Goal: Task Accomplishment & Management: Use online tool/utility

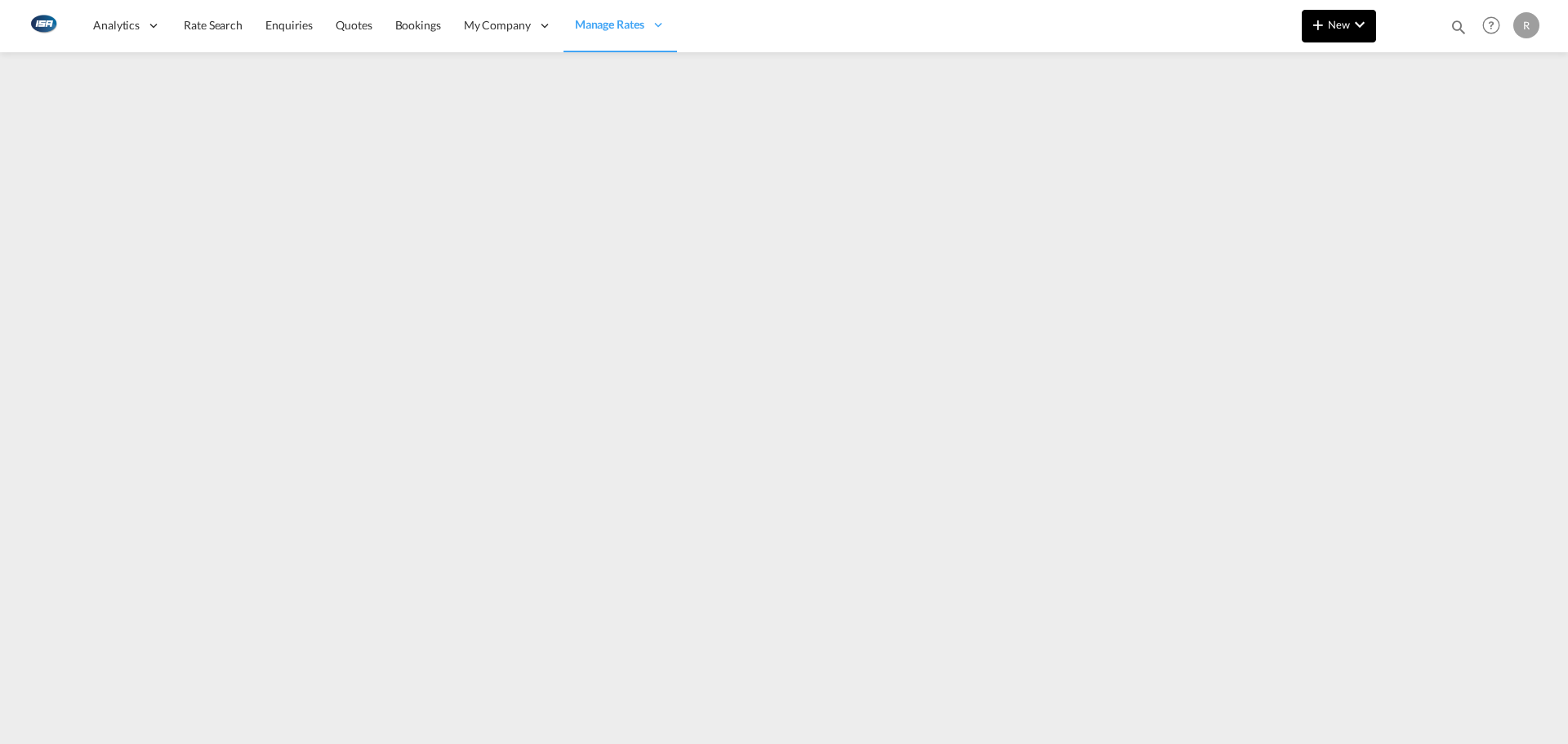
click at [1347, 25] on span "New" at bounding box center [1339, 25] width 61 height 13
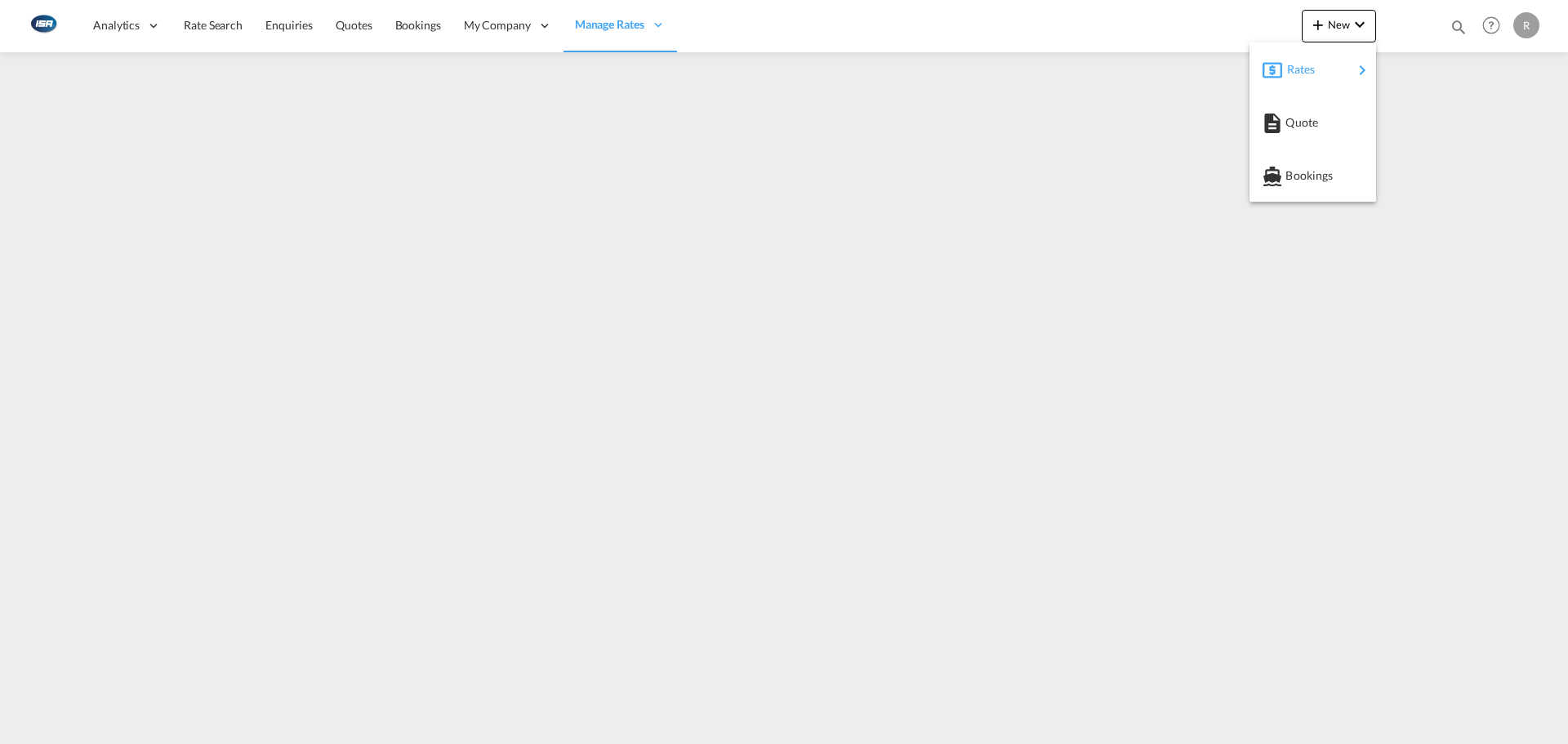
click at [1311, 58] on div "Rates" at bounding box center [1321, 69] width 66 height 41
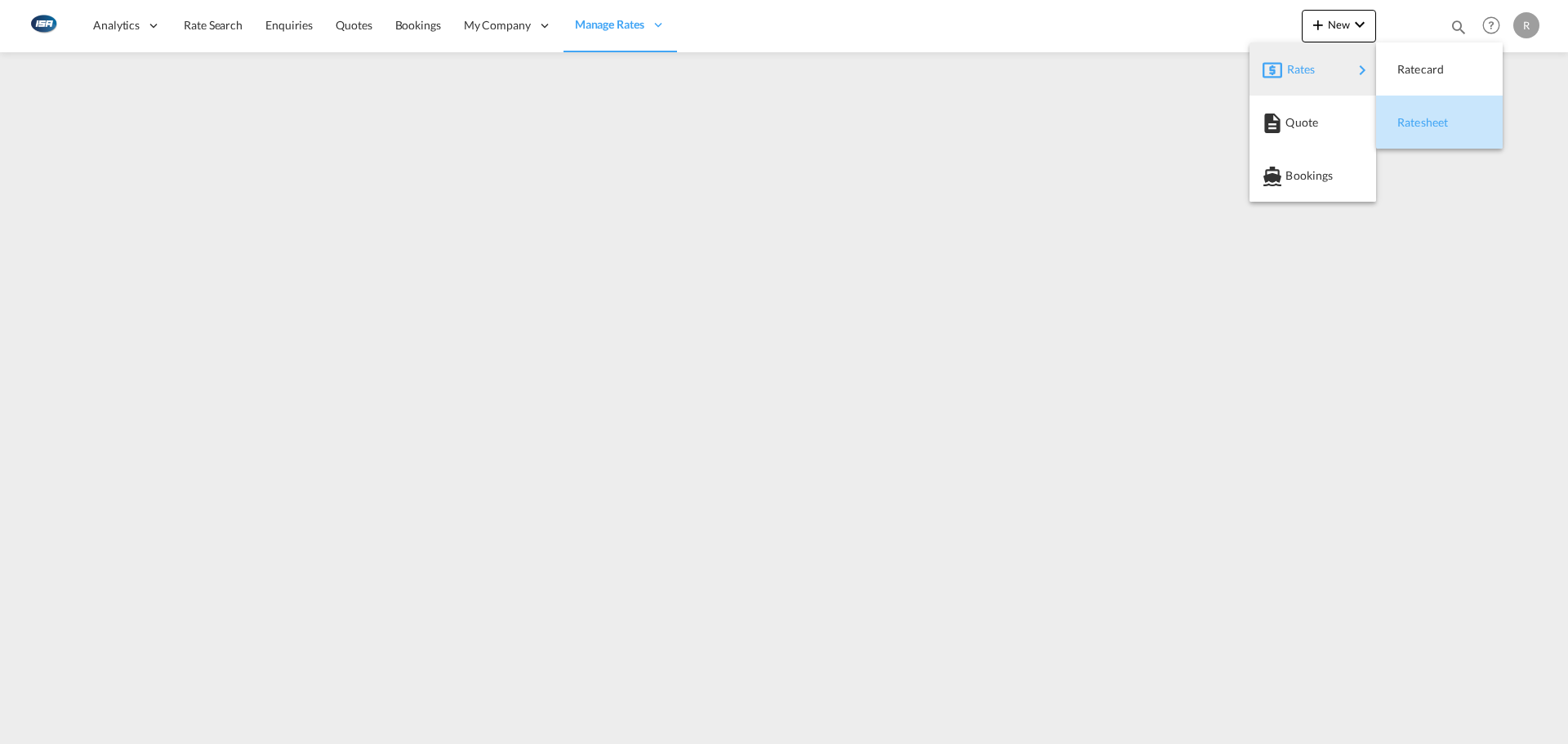
click at [1420, 110] on div "Ratesheet" at bounding box center [1427, 122] width 60 height 41
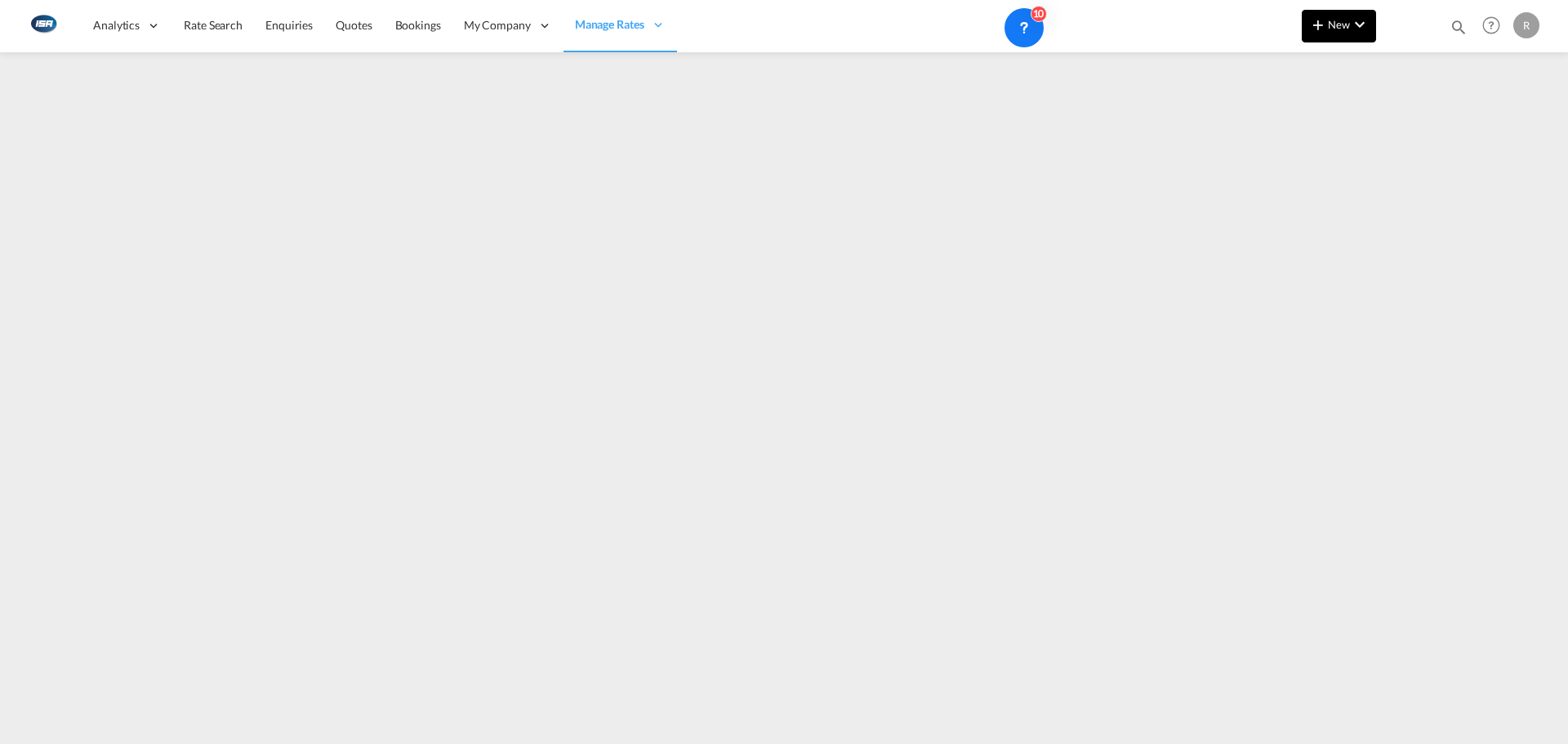
click at [1316, 40] on button "New" at bounding box center [1339, 26] width 74 height 33
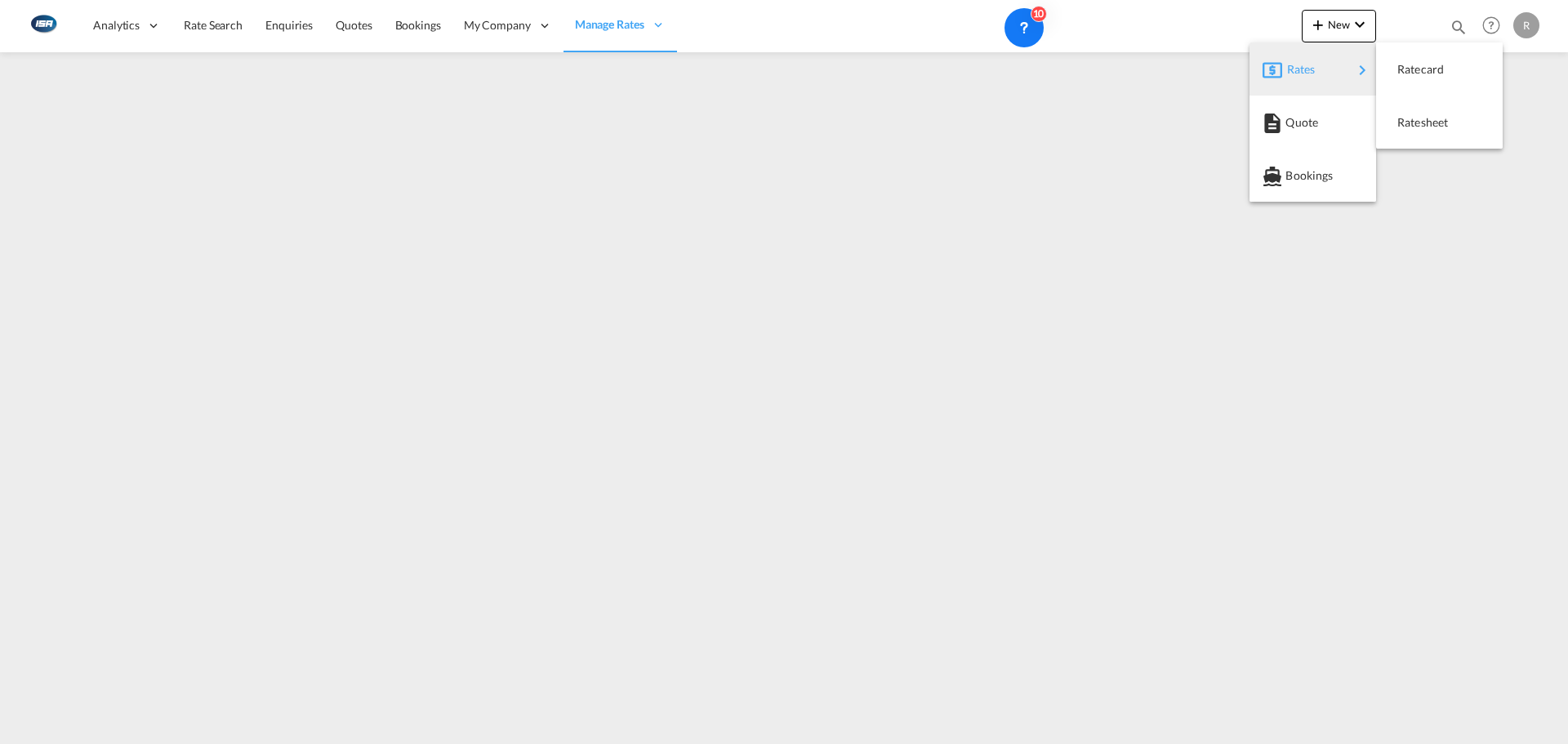
click at [1331, 63] on div "Rates" at bounding box center [1321, 69] width 66 height 41
click at [1416, 127] on span "Ratesheet" at bounding box center [1406, 122] width 18 height 33
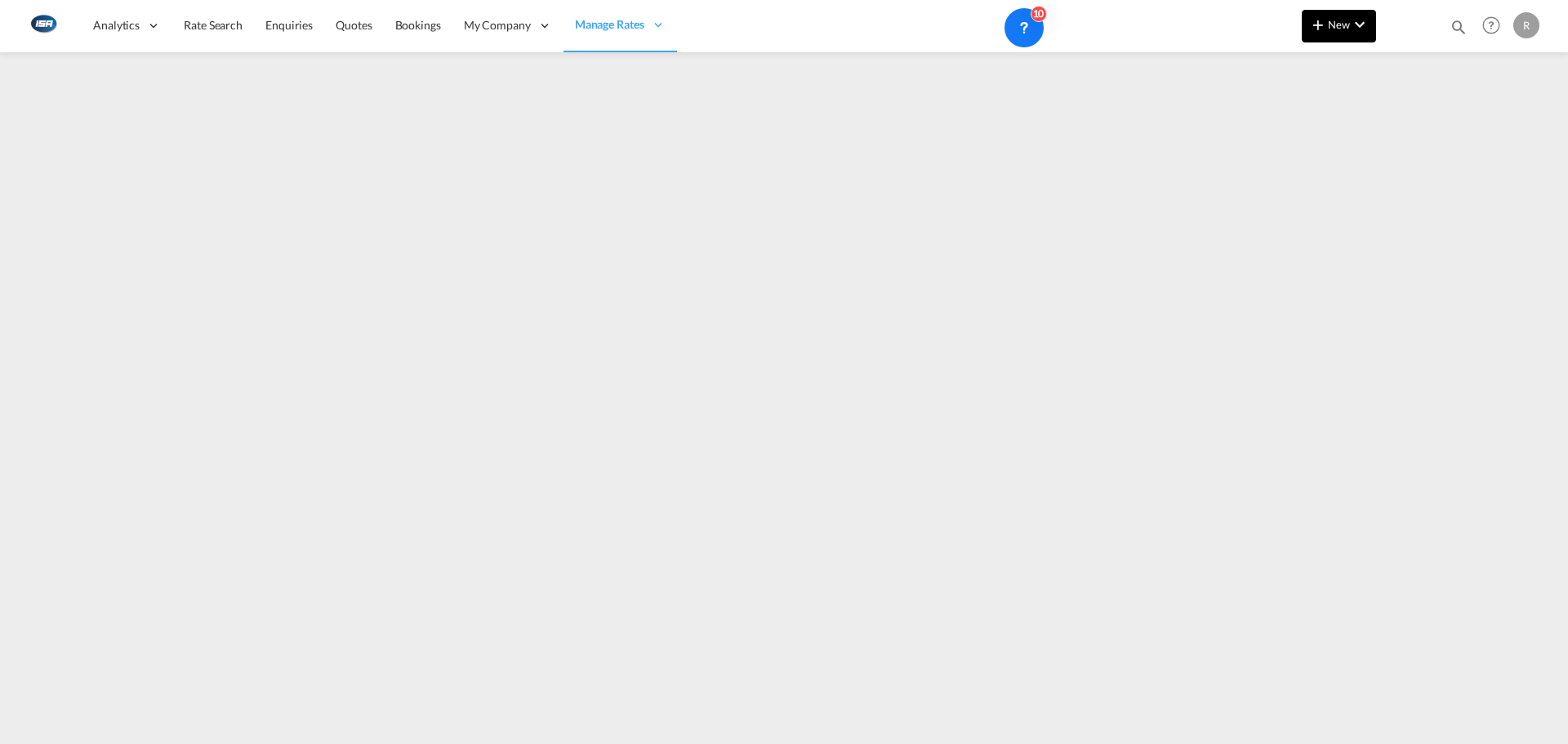
click at [1325, 24] on md-icon "icon-plus 400-fg" at bounding box center [1318, 24] width 19 height 19
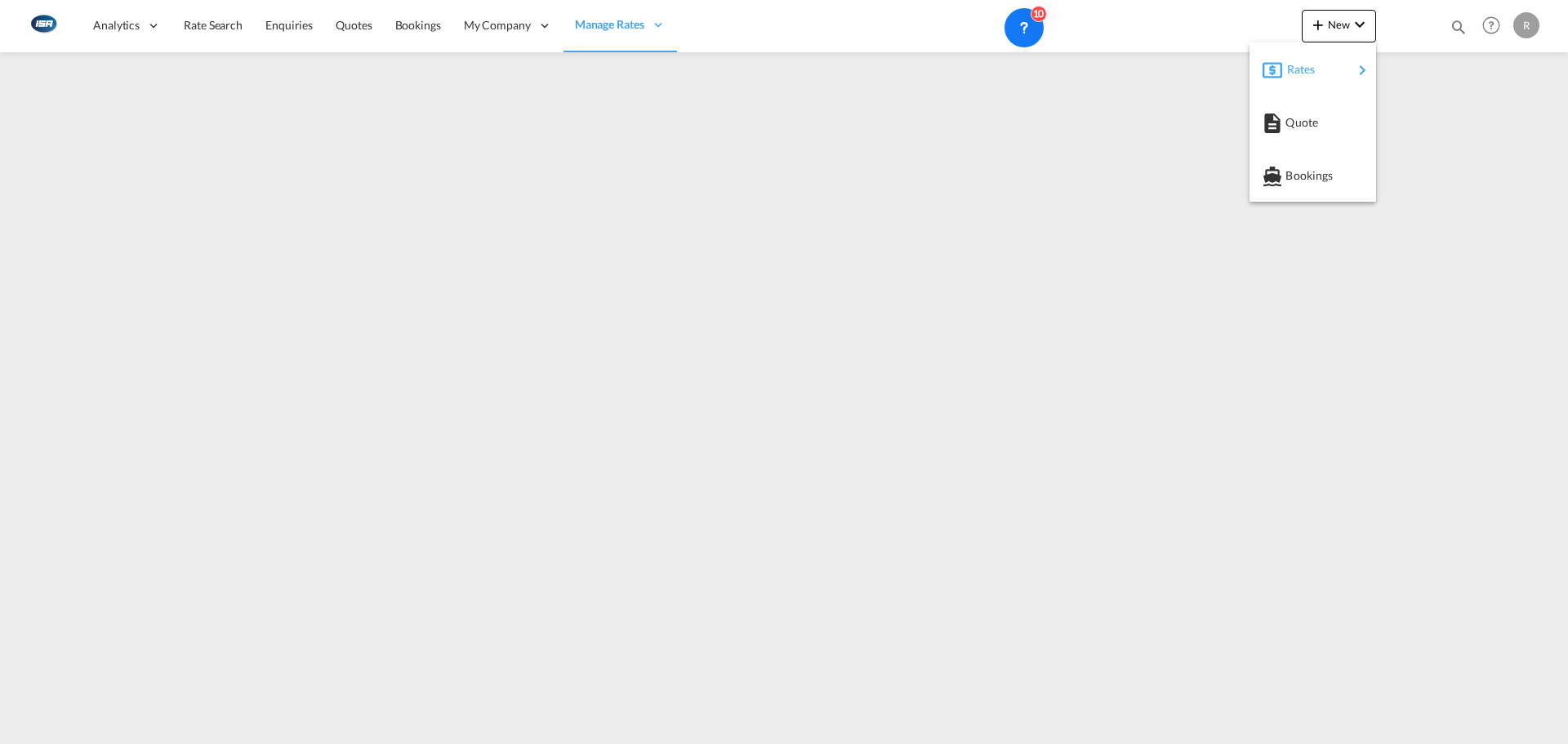
click at [1331, 58] on div "Rates" at bounding box center [1321, 69] width 66 height 41
click at [1407, 114] on span "Ratesheet" at bounding box center [1406, 122] width 18 height 33
